Goal: Information Seeking & Learning: Learn about a topic

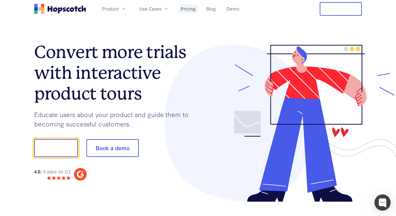
click at [185, 11] on link "Pricing" at bounding box center [188, 8] width 19 height 9
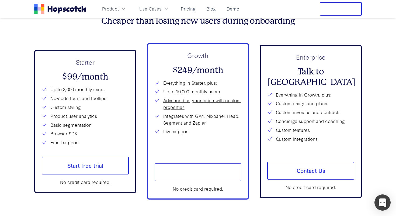
scroll to position [1960, 0]
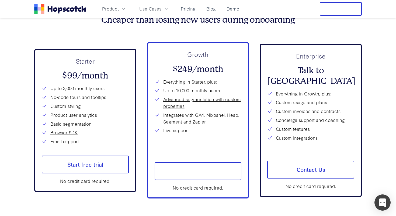
click at [342, 13] on button "Free Trial" at bounding box center [341, 8] width 42 height 13
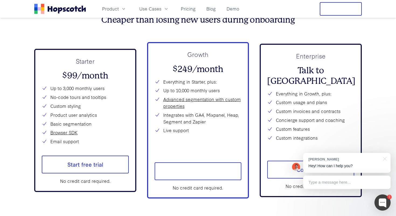
click at [345, 7] on button "Free Trial" at bounding box center [341, 8] width 42 height 13
click at [235, 9] on link "Demo" at bounding box center [232, 8] width 17 height 9
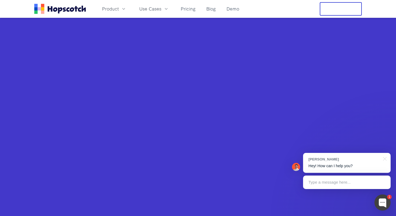
scroll to position [204, 0]
